Goal: Information Seeking & Learning: Find contact information

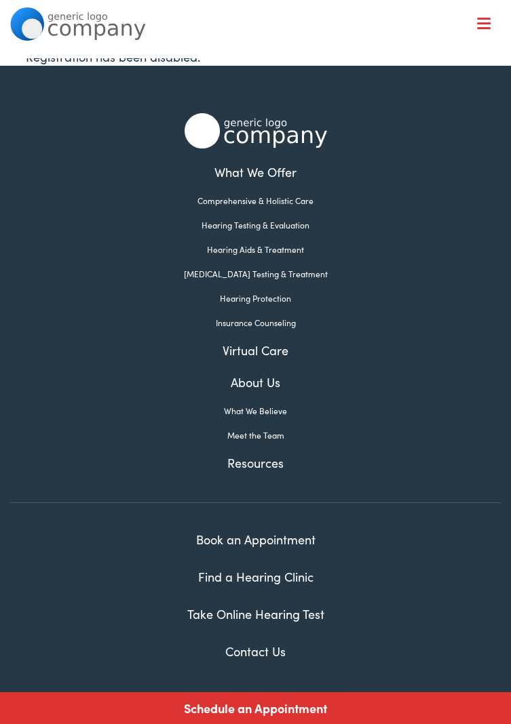
click at [268, 252] on link "Hearing Aids & Treatment" at bounding box center [255, 250] width 490 height 12
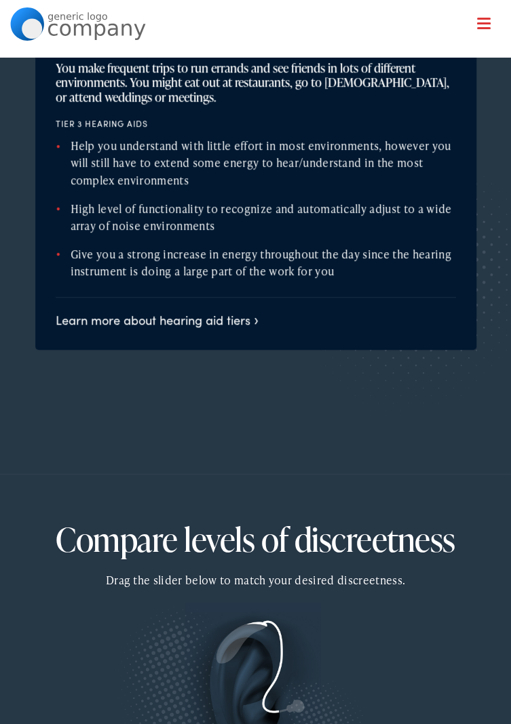
scroll to position [1737, 0]
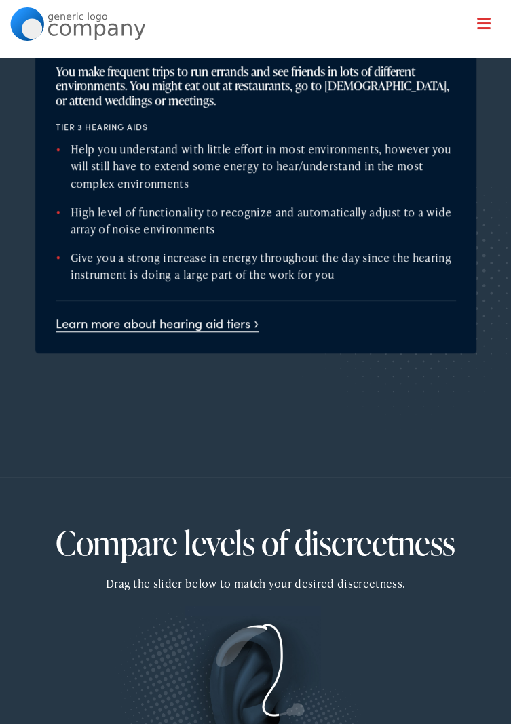
click at [255, 316] on link "Learn more about hearing aid tiers" at bounding box center [157, 323] width 203 height 17
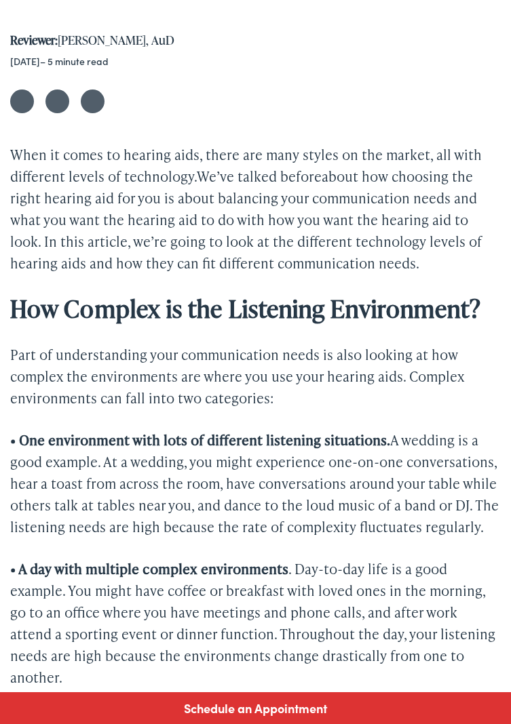
scroll to position [540, 0]
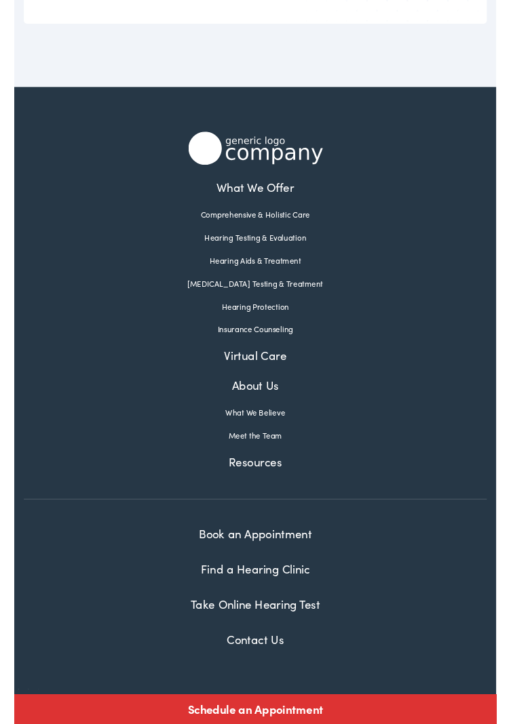
scroll to position [4378, 0]
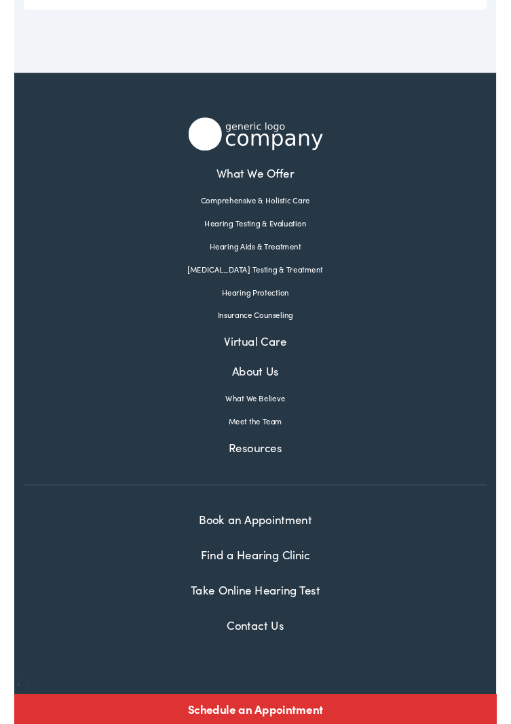
click at [293, 580] on link "Find a Hearing Clinic" at bounding box center [255, 588] width 115 height 17
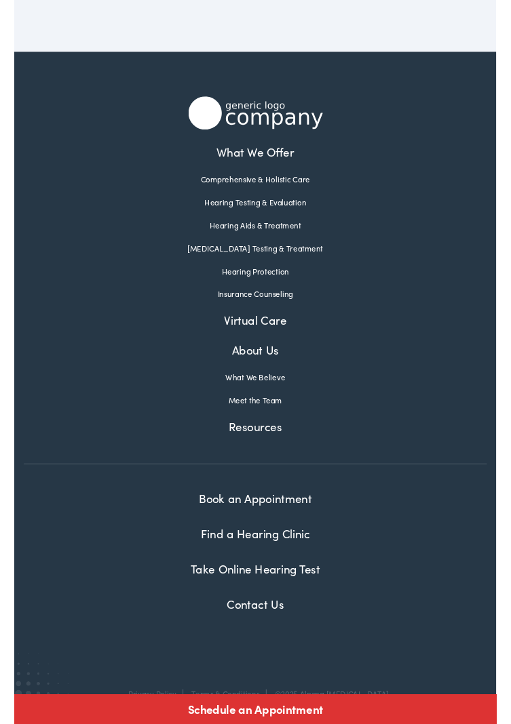
scroll to position [4417, 0]
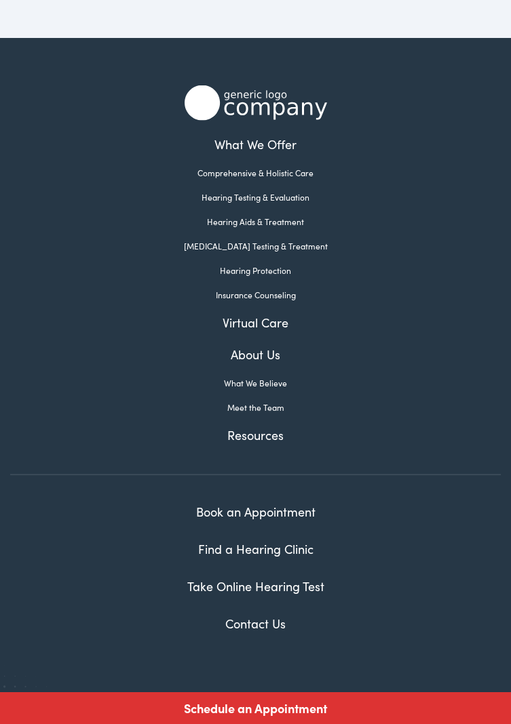
click at [282, 541] on link "Find a Hearing Clinic" at bounding box center [255, 549] width 115 height 17
click at [279, 541] on link "Find a Hearing Clinic" at bounding box center [255, 549] width 115 height 17
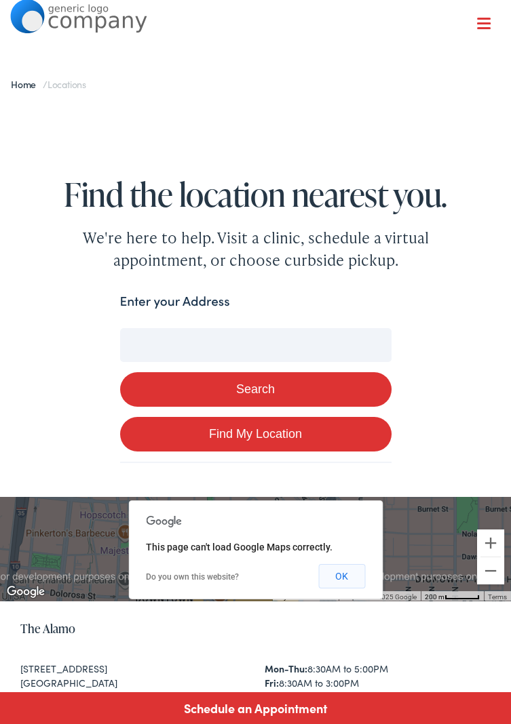
click at [348, 581] on button "OK" at bounding box center [341, 576] width 47 height 24
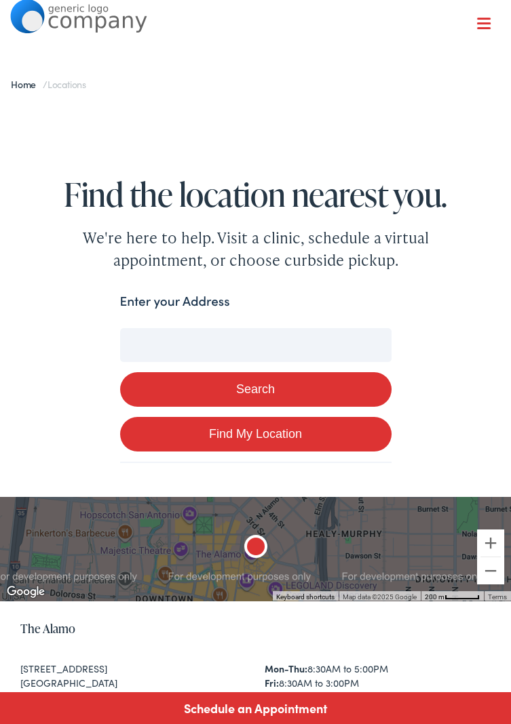
click at [275, 434] on link "Find My Location" at bounding box center [255, 434] width 271 height 35
type input "Petoskey, Michigan"
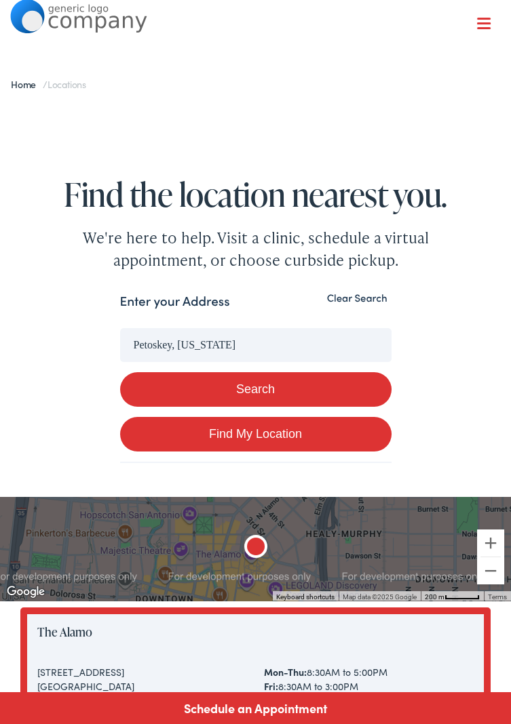
click at [277, 398] on button "Search" at bounding box center [255, 389] width 271 height 35
click at [283, 383] on button "Search" at bounding box center [255, 389] width 271 height 35
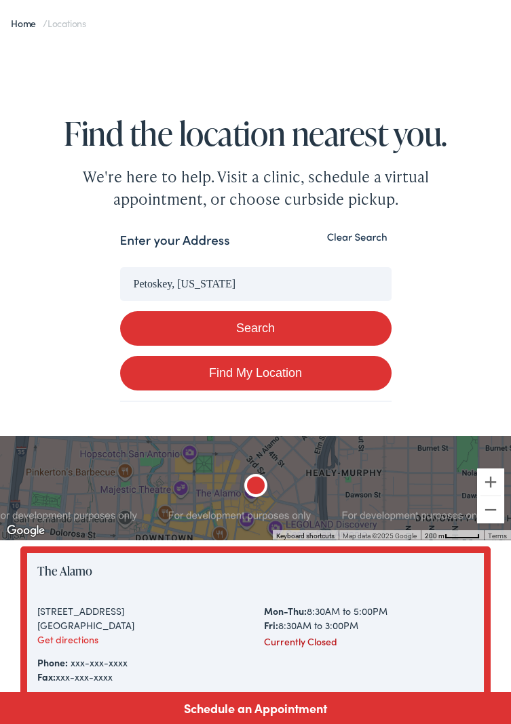
scroll to position [75, 0]
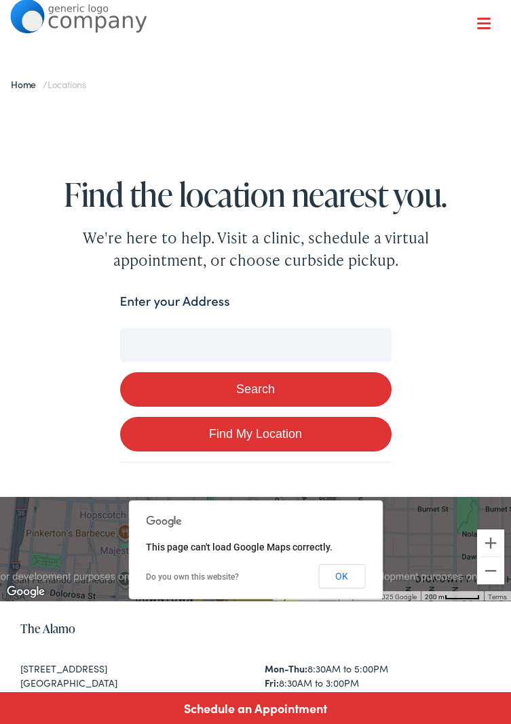
click at [207, 343] on input "Enter your Address" at bounding box center [255, 345] width 271 height 34
type input "4"
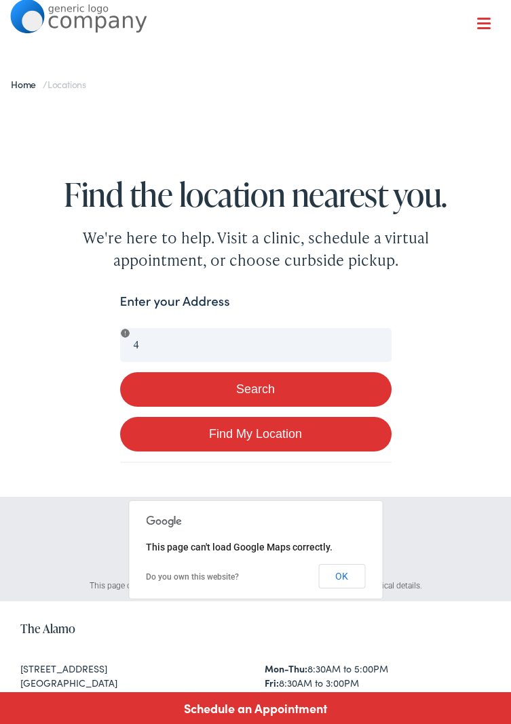
click at [320, 391] on button "Search" at bounding box center [255, 389] width 271 height 35
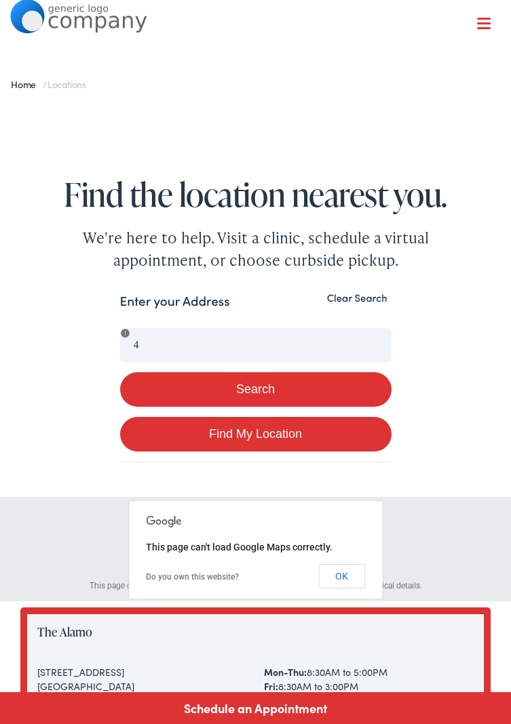
click at [277, 389] on button "Search" at bounding box center [255, 389] width 271 height 35
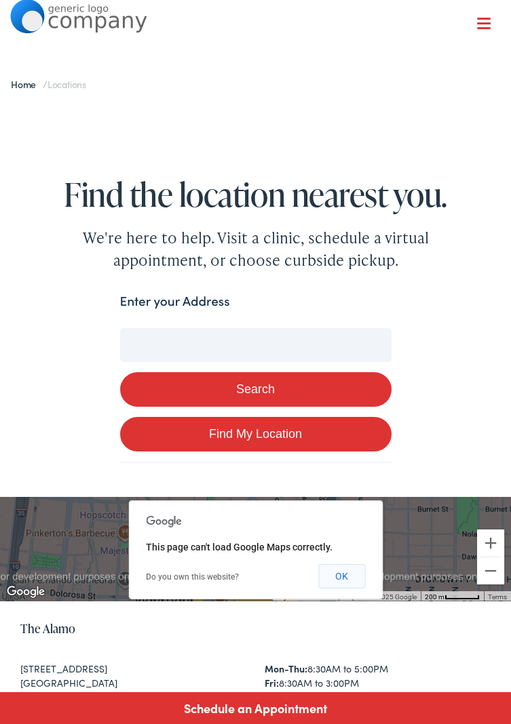
click at [347, 580] on button "OK" at bounding box center [341, 576] width 47 height 24
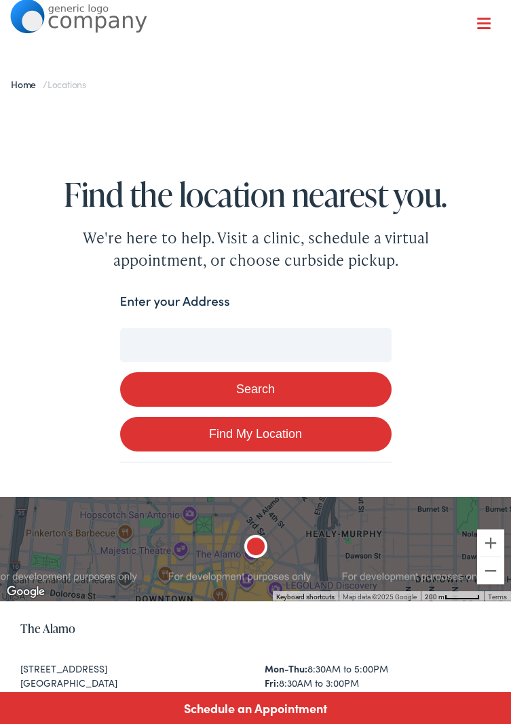
click at [161, 344] on input "Enter your Address" at bounding box center [255, 345] width 271 height 34
type input "4"
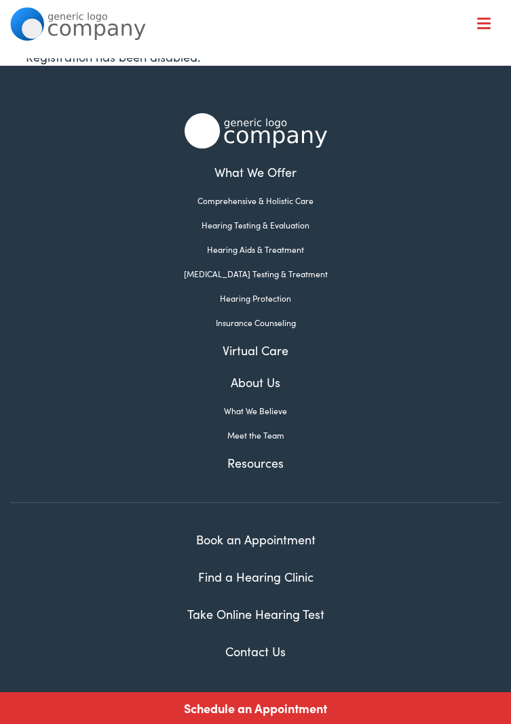
click at [264, 252] on link "Hearing Aids & Treatment" at bounding box center [255, 250] width 490 height 12
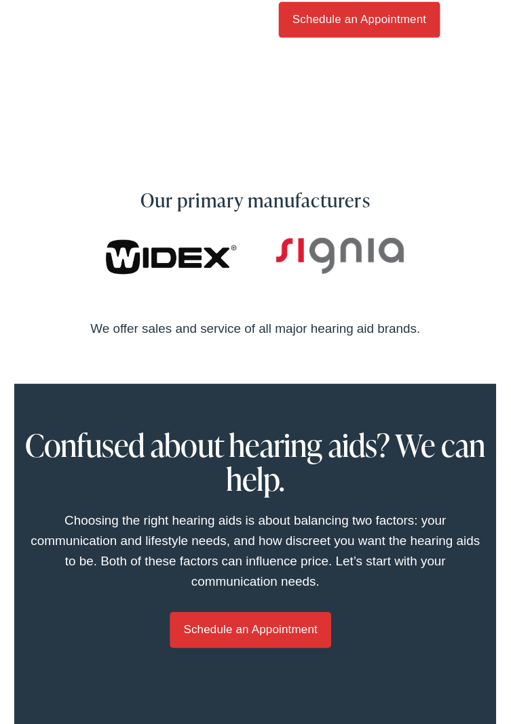
scroll to position [513, 0]
